Goal: Task Accomplishment & Management: Use online tool/utility

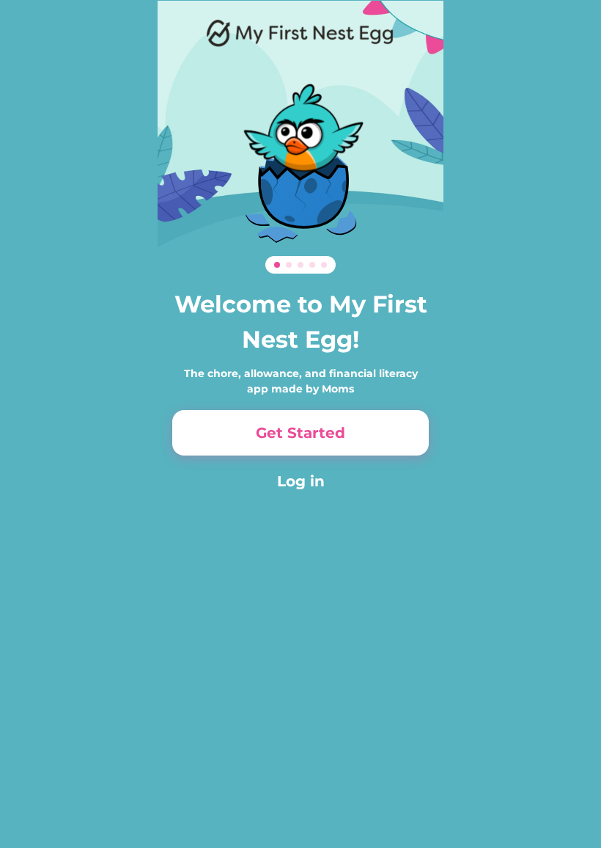
click at [394, 436] on button "Get Started" at bounding box center [300, 432] width 257 height 45
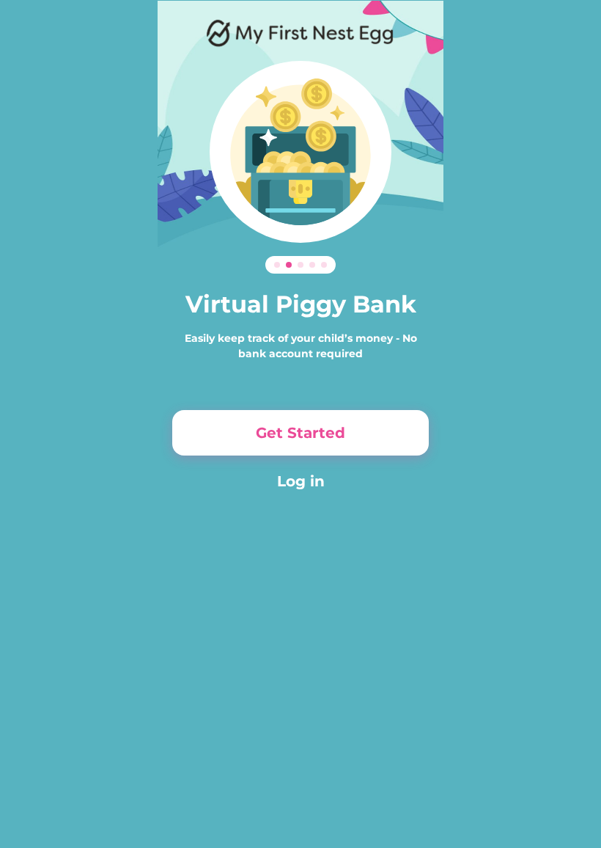
click at [376, 440] on button "Get Started" at bounding box center [300, 432] width 257 height 45
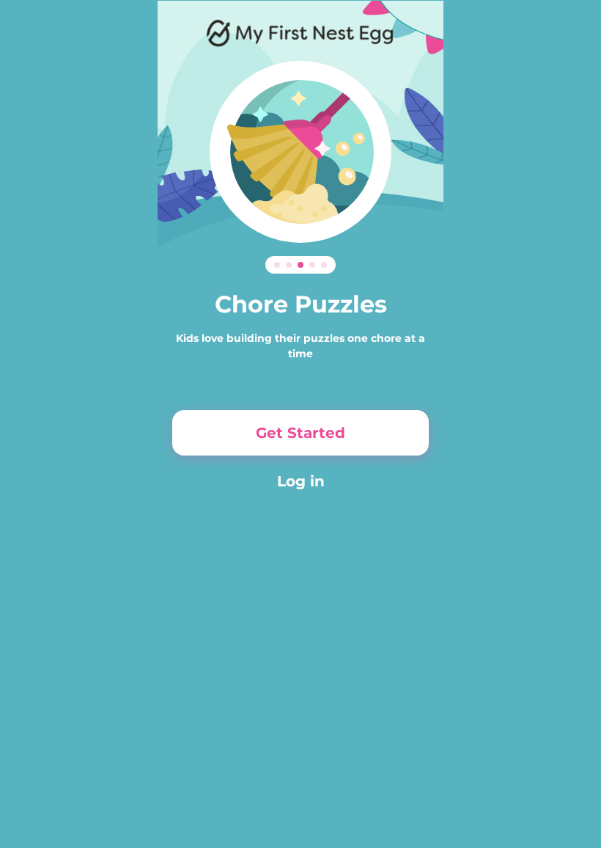
click at [375, 446] on button "Get Started" at bounding box center [300, 432] width 257 height 45
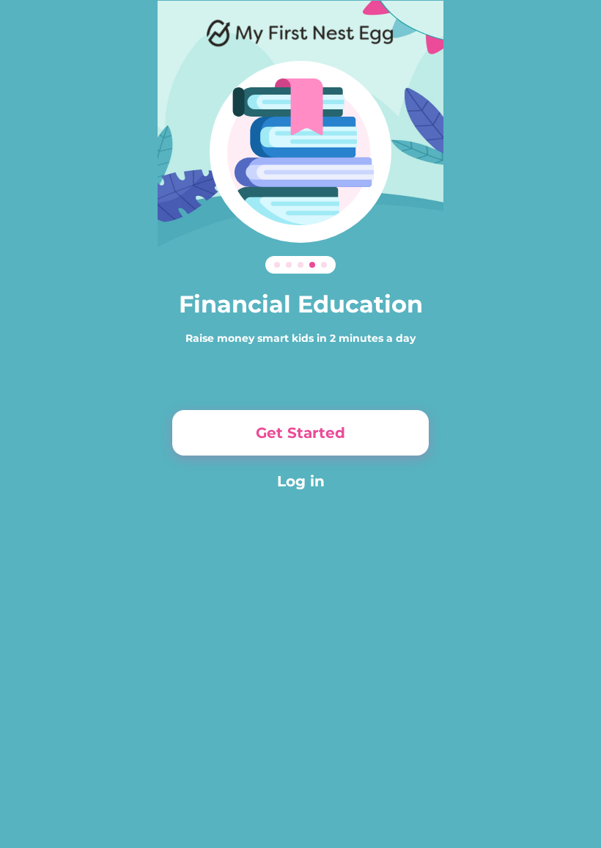
click at [382, 441] on button "Get Started" at bounding box center [300, 432] width 257 height 45
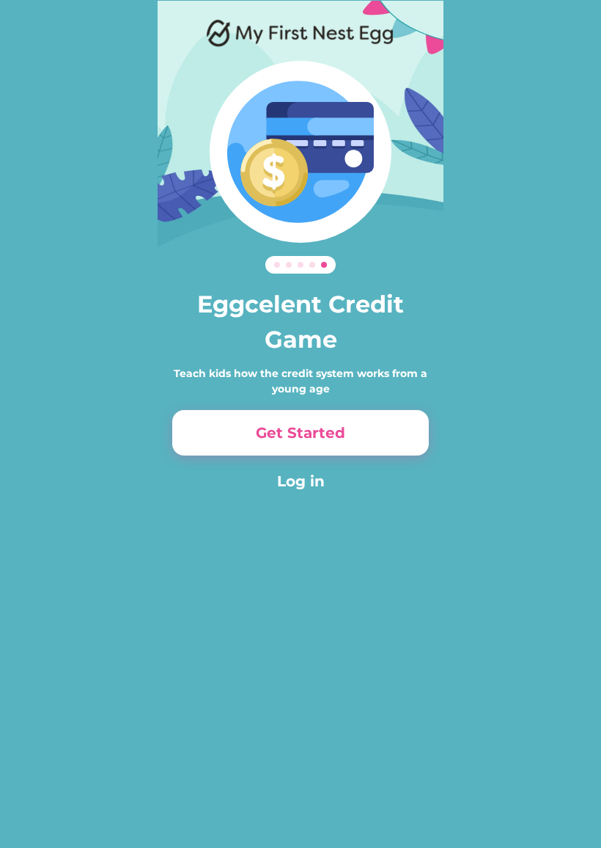
click at [391, 435] on button "Get Started" at bounding box center [300, 432] width 257 height 45
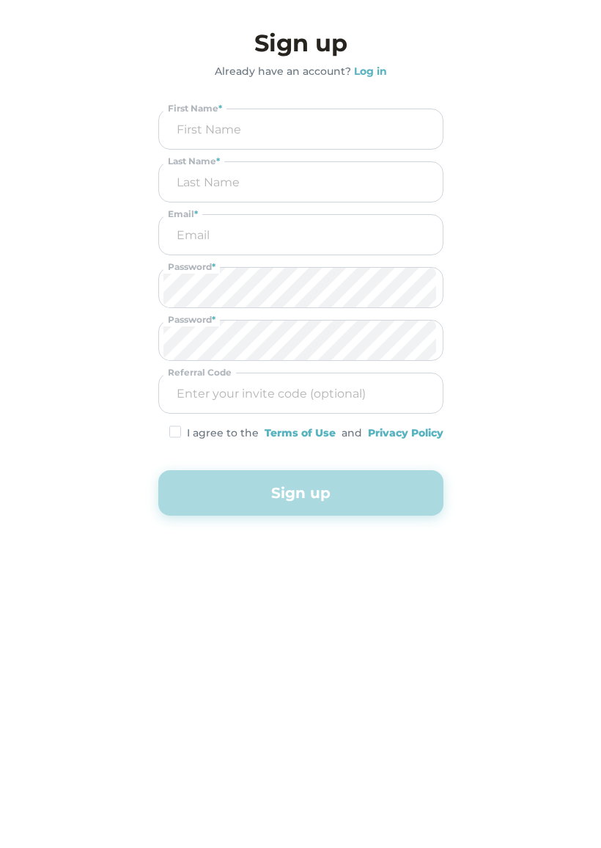
click at [357, 148] on input "input" at bounding box center [300, 129] width 275 height 40
type input "A"
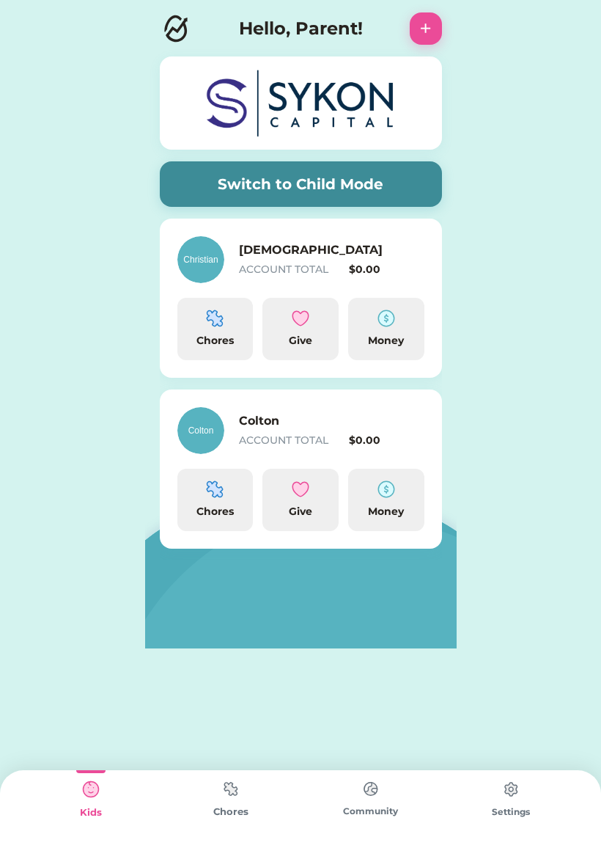
click at [202, 333] on div "Chores" at bounding box center [215, 340] width 65 height 15
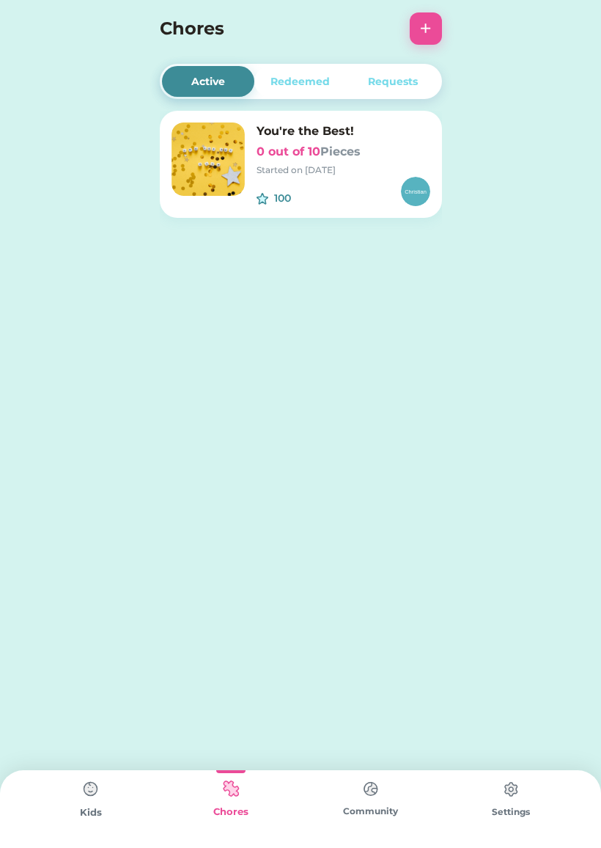
click at [359, 196] on div "100 $" at bounding box center [344, 191] width 174 height 29
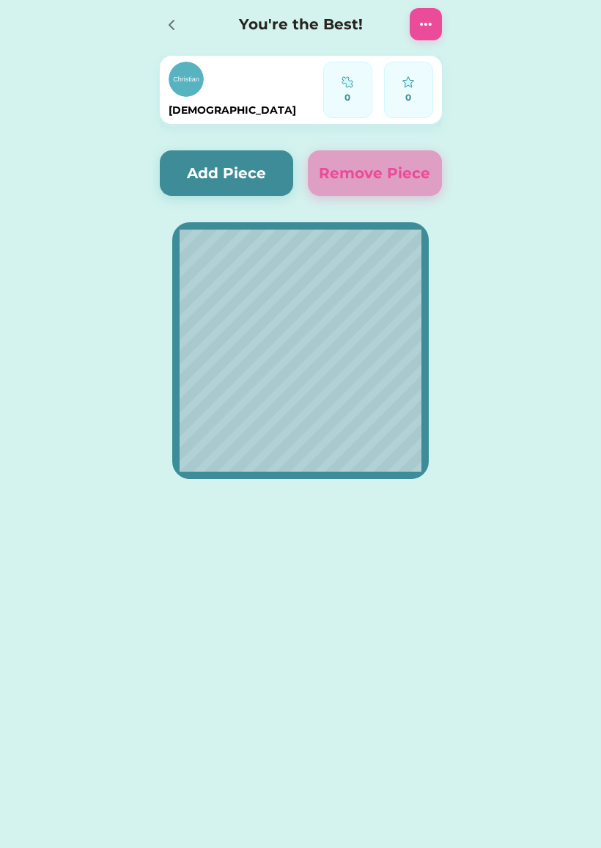
click at [423, 22] on img at bounding box center [426, 24] width 18 height 18
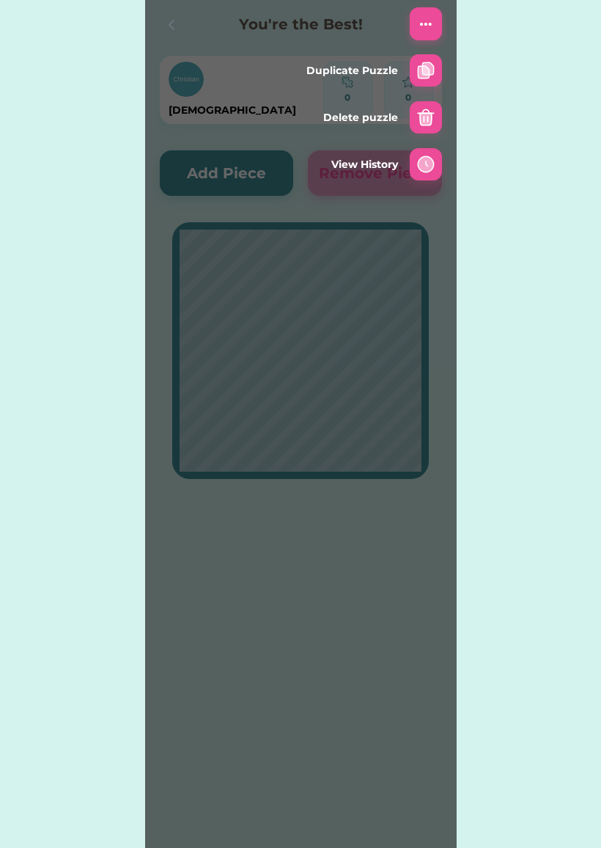
click at [526, 39] on div "Active Redeemed Requests You're the Best! 0 out of 10 Pieces Started on [DATE] …" at bounding box center [300, 261] width 601 height 523
click at [155, 34] on div "You're the Best!" at bounding box center [301, 24] width 312 height 47
click at [413, 164] on div at bounding box center [426, 164] width 32 height 32
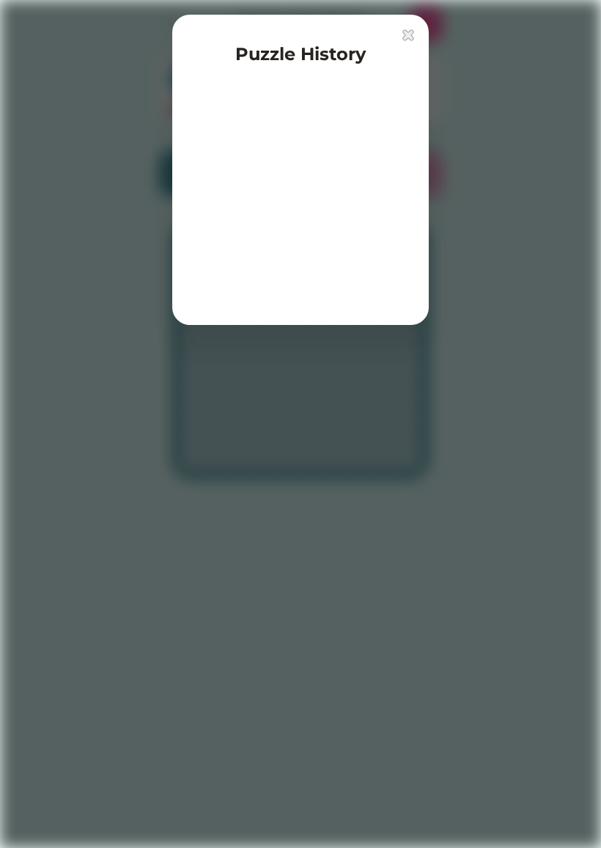
click at [485, 38] on div at bounding box center [300, 424] width 601 height 848
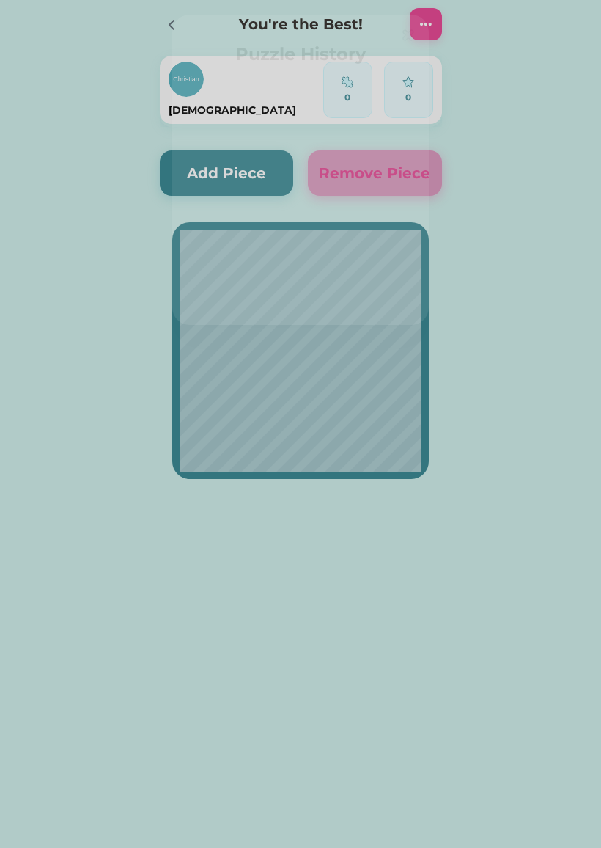
click at [409, 30] on div "You're the Best!" at bounding box center [301, 24] width 312 height 47
